Goal: Navigation & Orientation: Find specific page/section

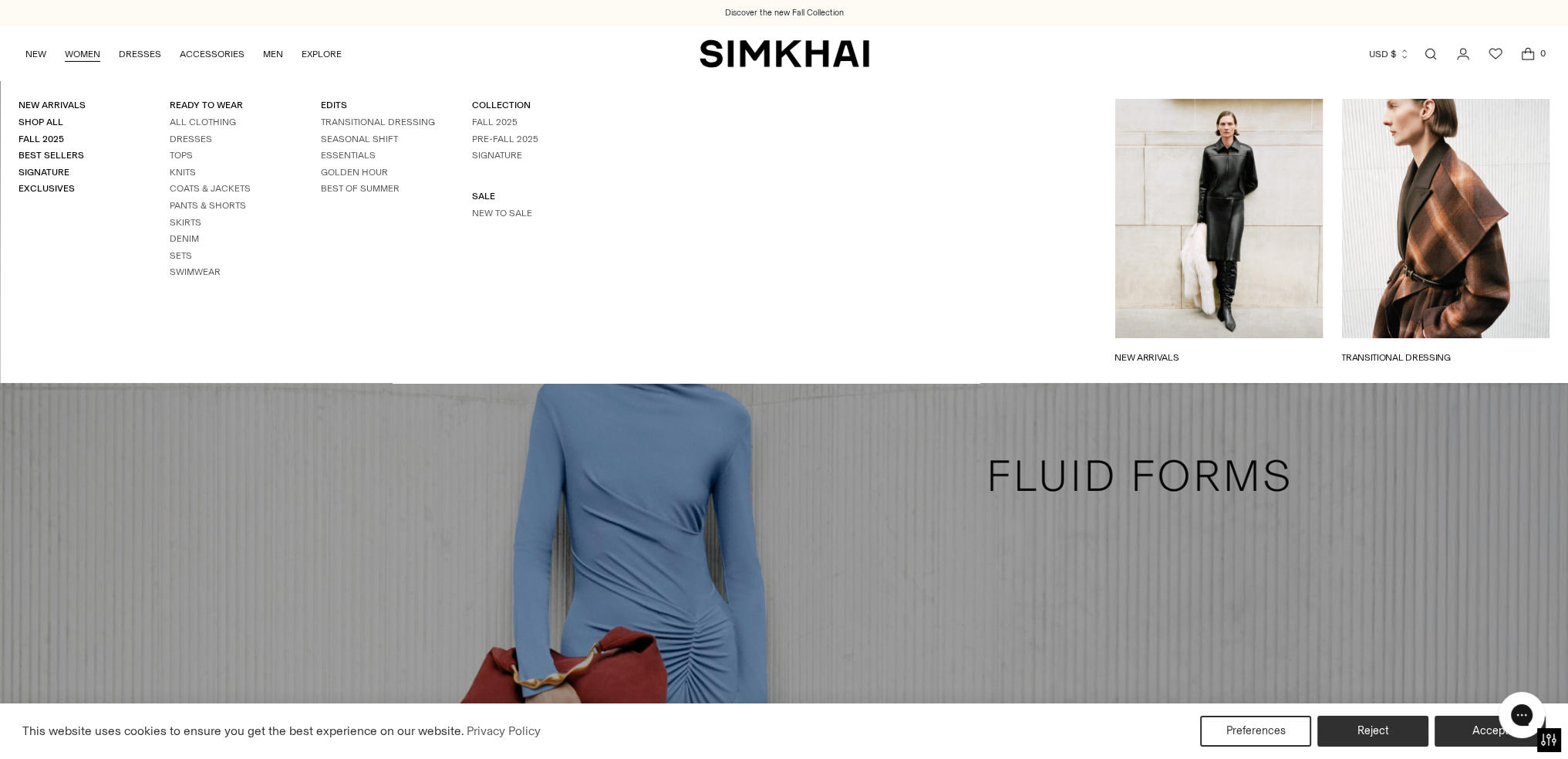
click at [91, 58] on link "WOMEN" at bounding box center [82, 54] width 36 height 34
click at [204, 100] on link "READY TO WEAR" at bounding box center [206, 105] width 73 height 11
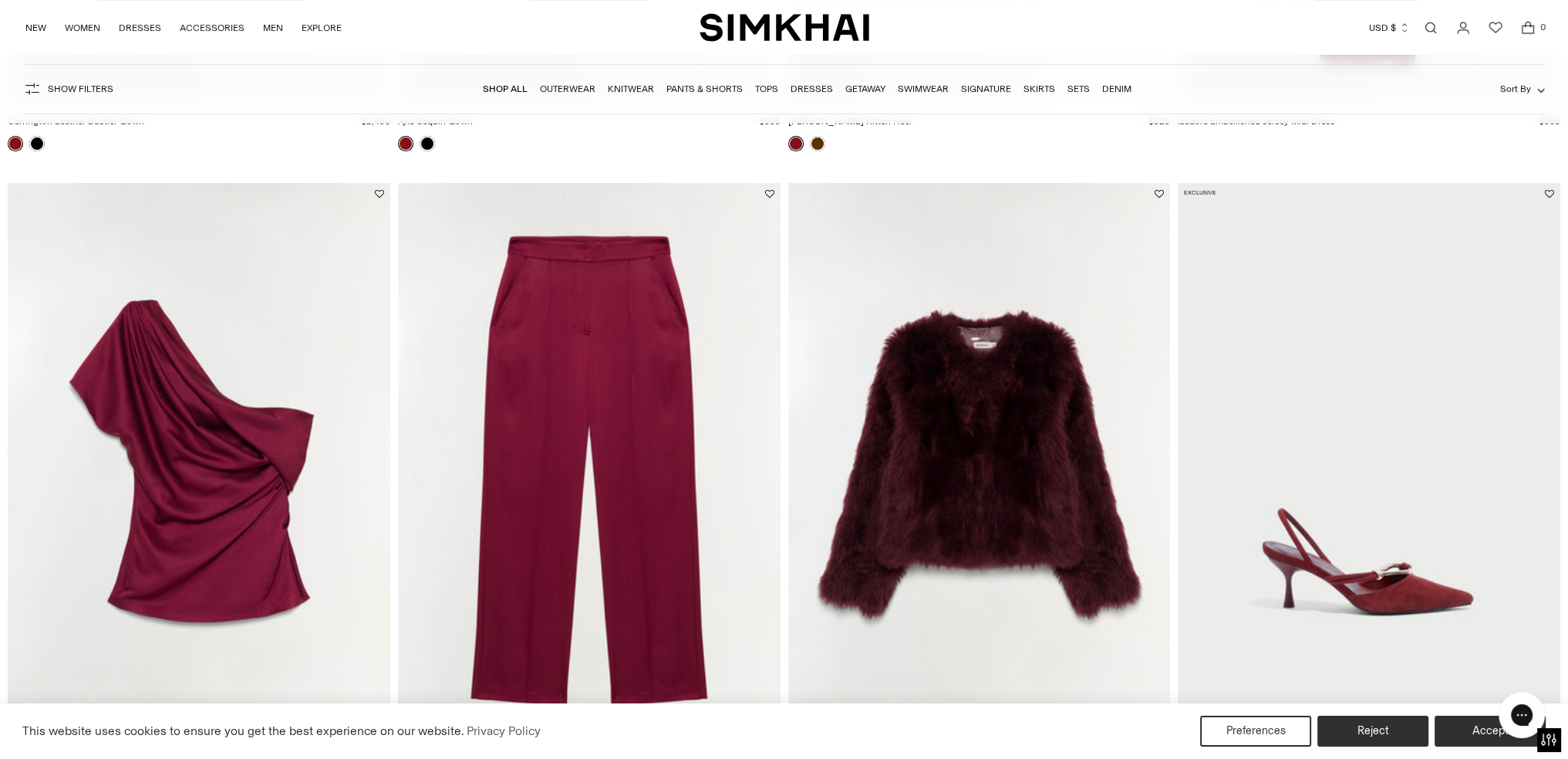
scroll to position [849, 0]
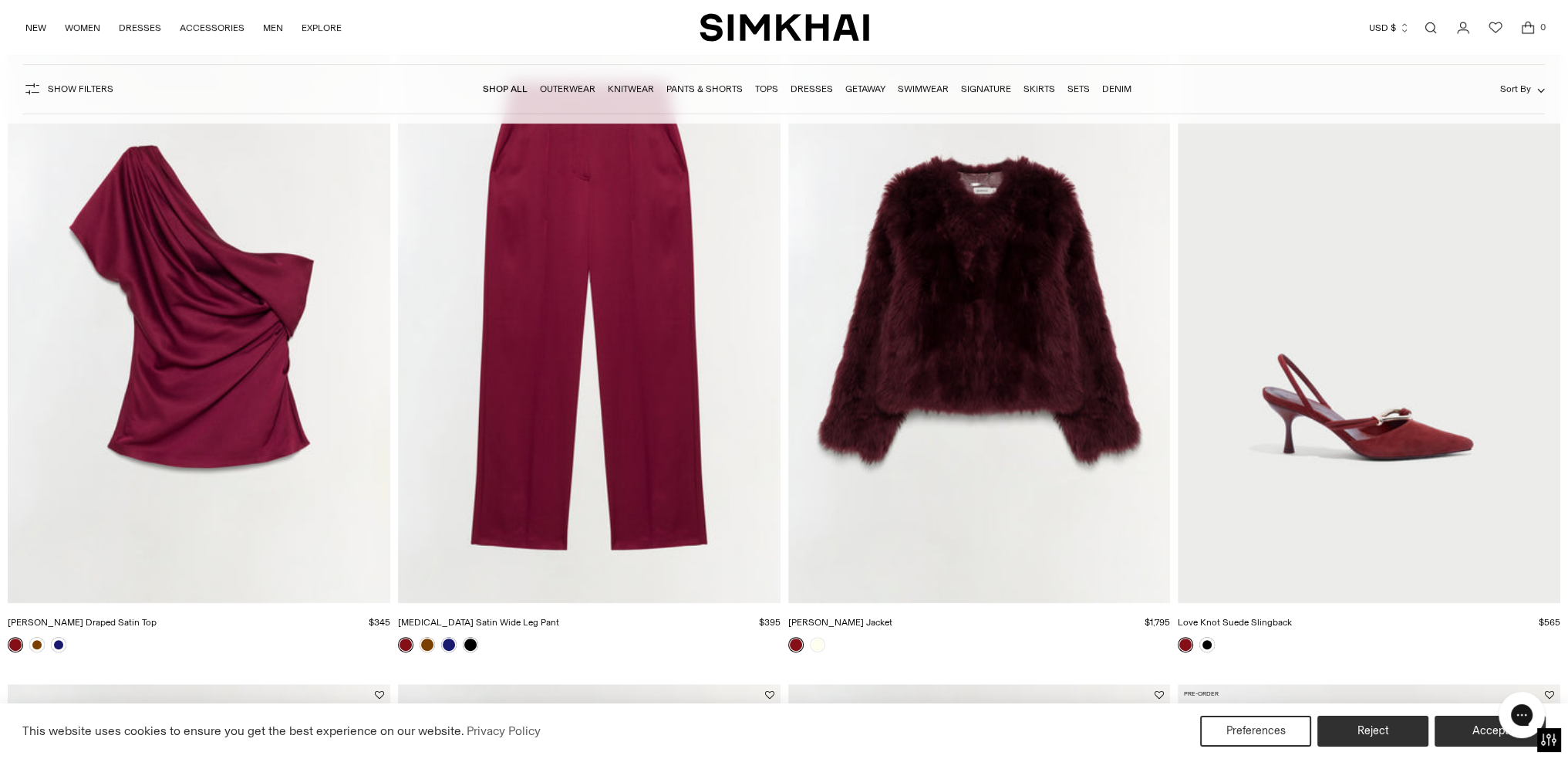
click at [1070, 85] on link "Sets" at bounding box center [1079, 88] width 22 height 11
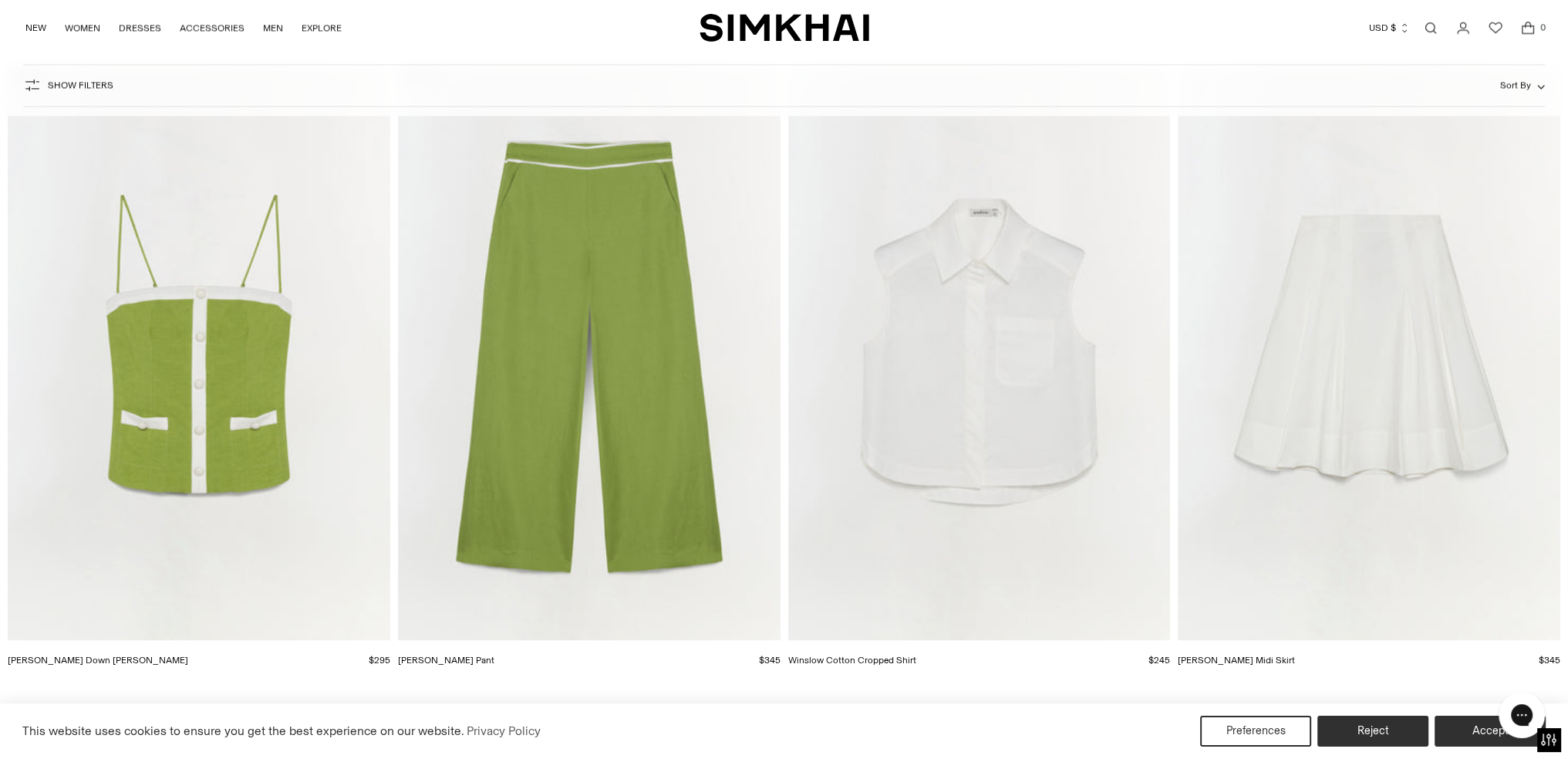
scroll to position [11809, 0]
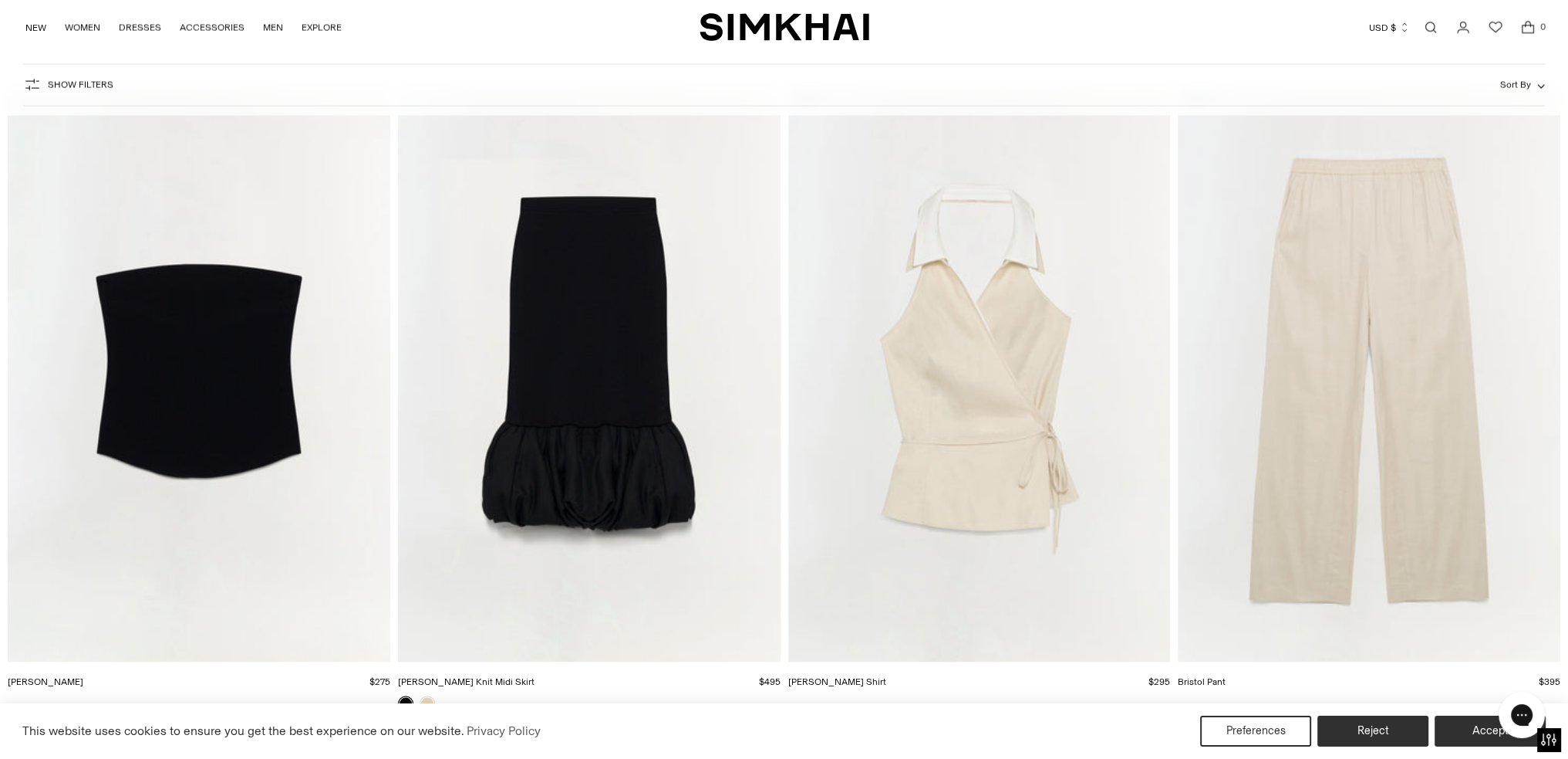
click at [815, 14] on img "SIMKHAI" at bounding box center [785, 27] width 170 height 30
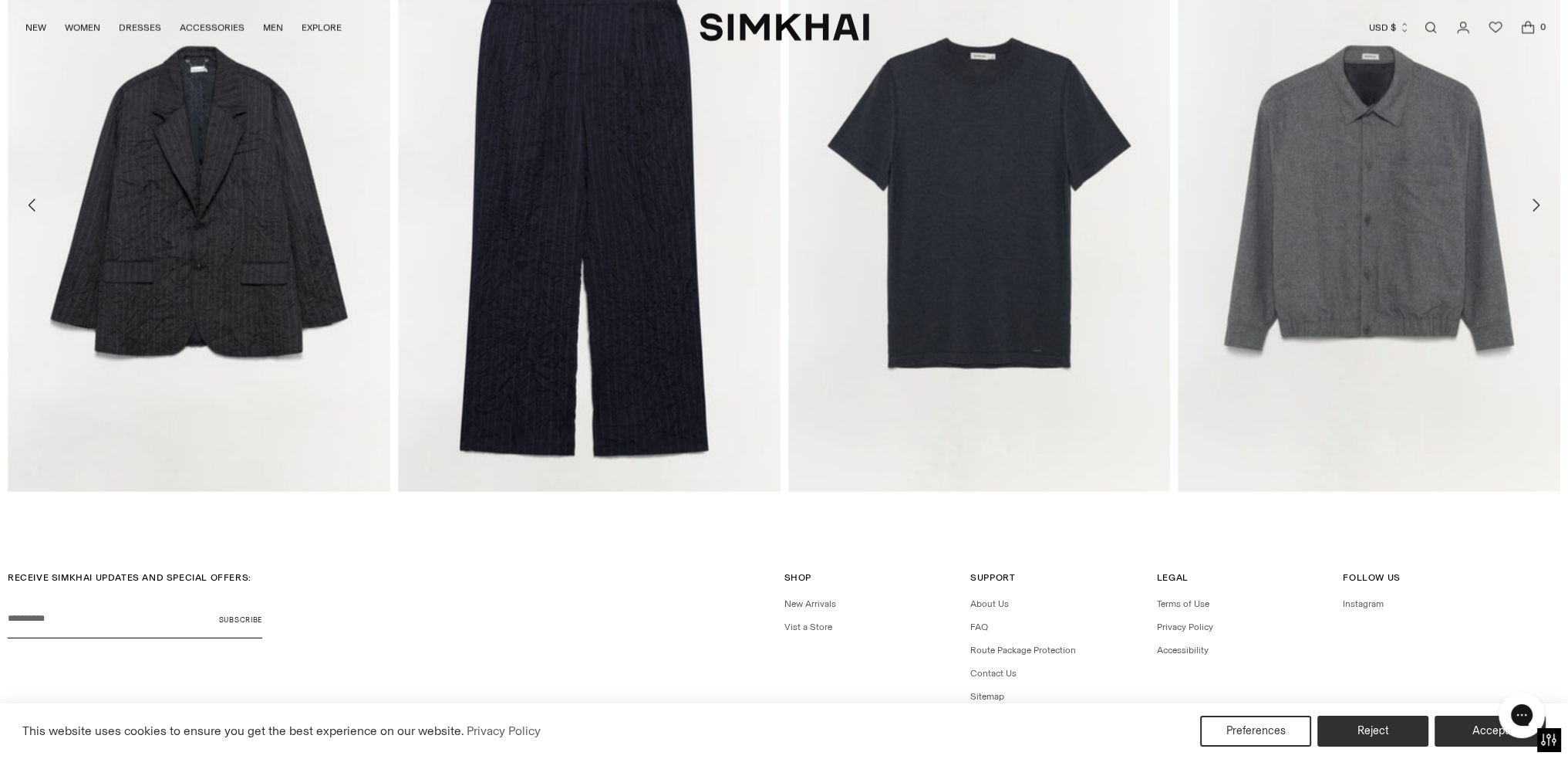
scroll to position [5413, 0]
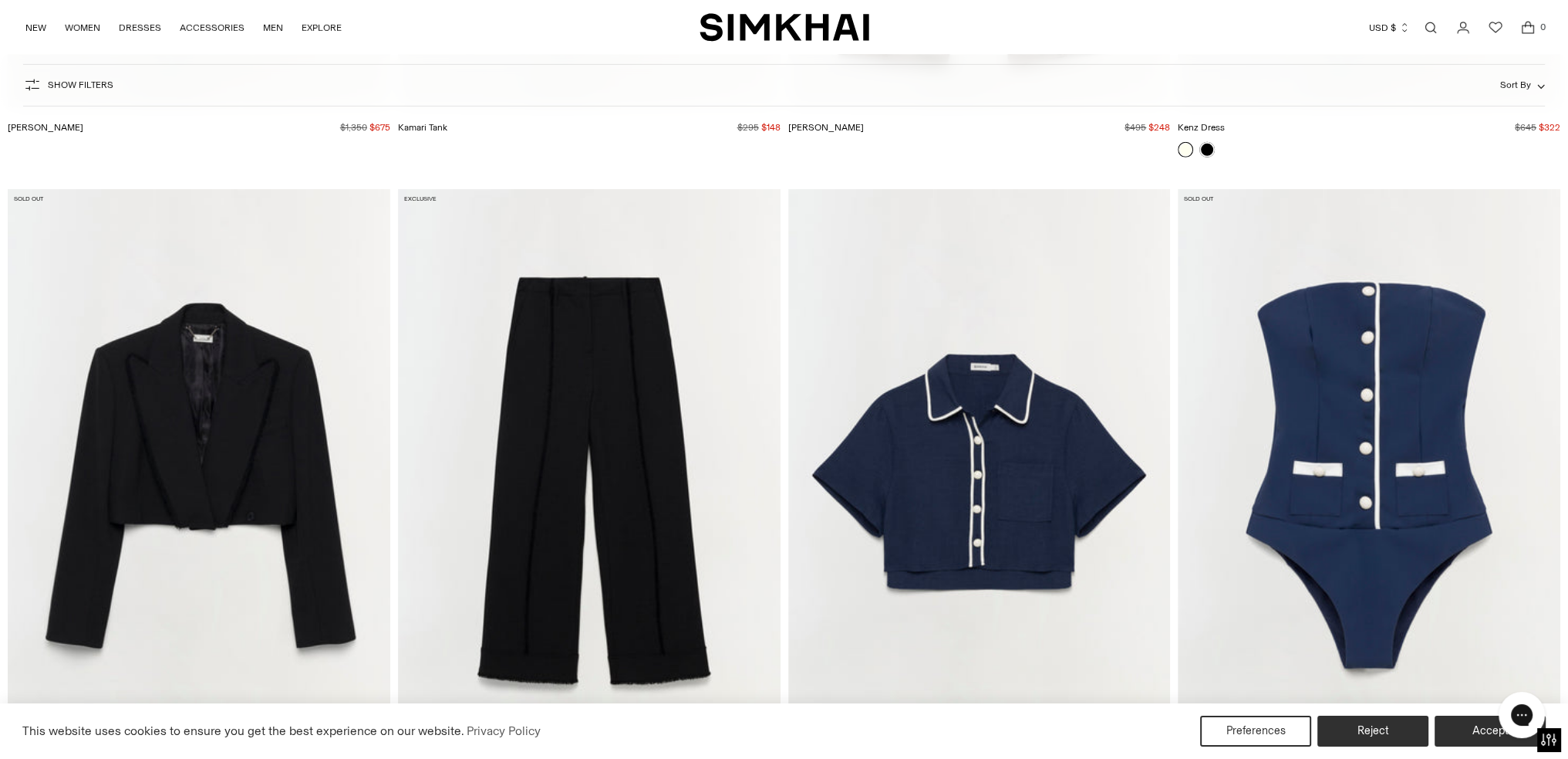
scroll to position [14434, 0]
